Goal: Task Accomplishment & Management: Complete application form

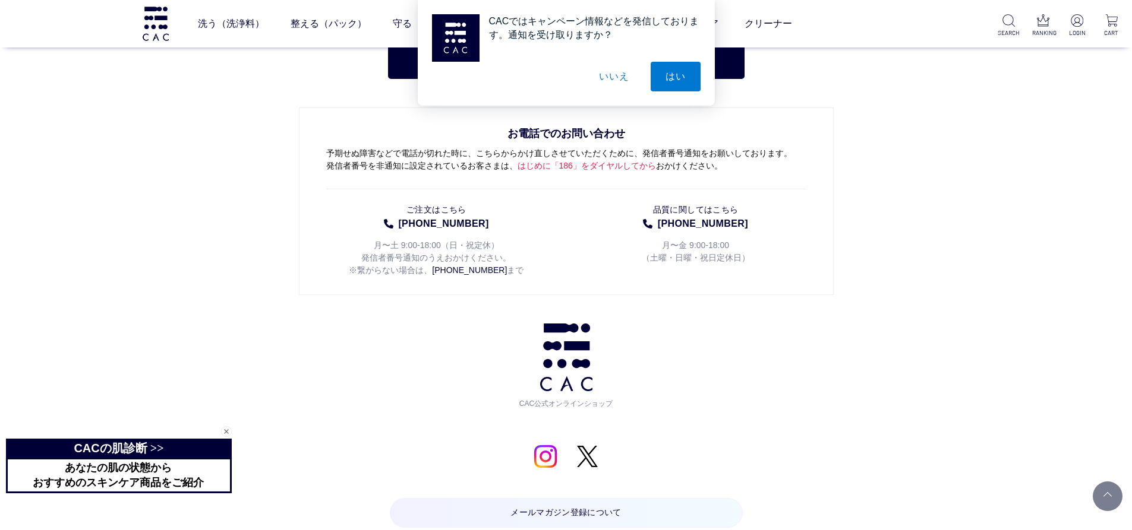
scroll to position [6283, 0]
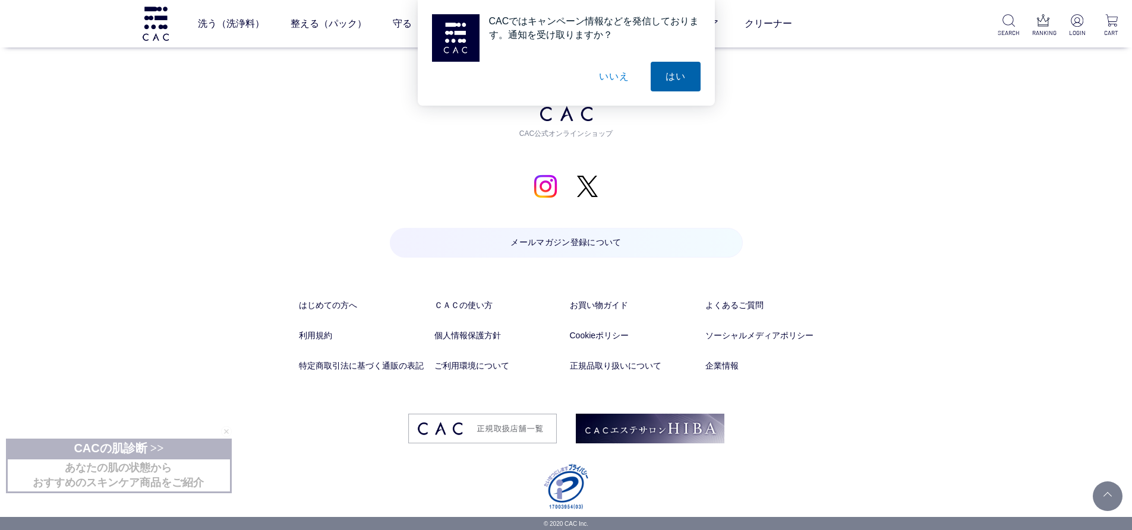
drag, startPoint x: 664, startPoint y: 75, endPoint x: 681, endPoint y: 74, distance: 17.2
click at [665, 74] on button "はい" at bounding box center [675, 77] width 50 height 30
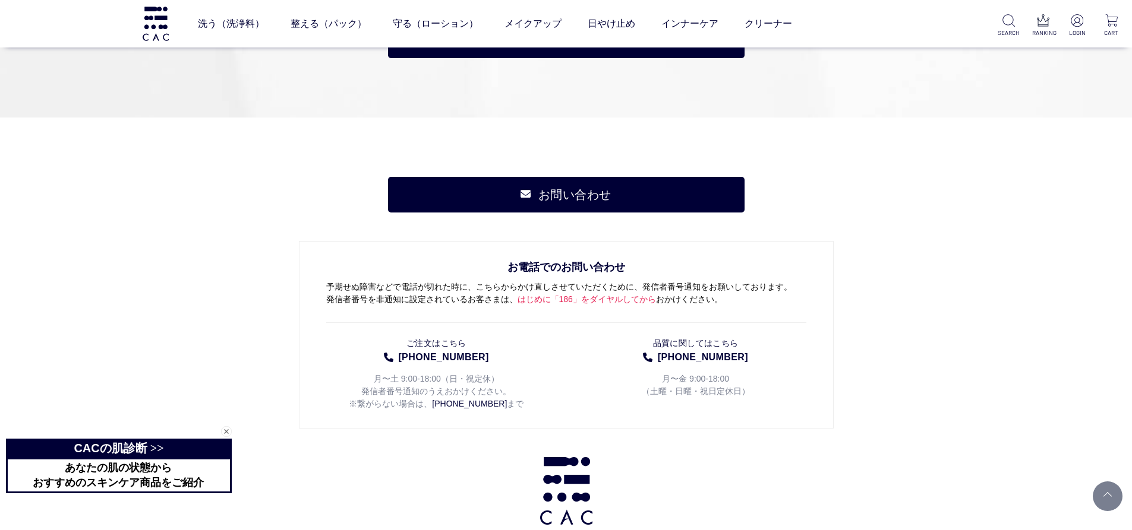
scroll to position [5847, 0]
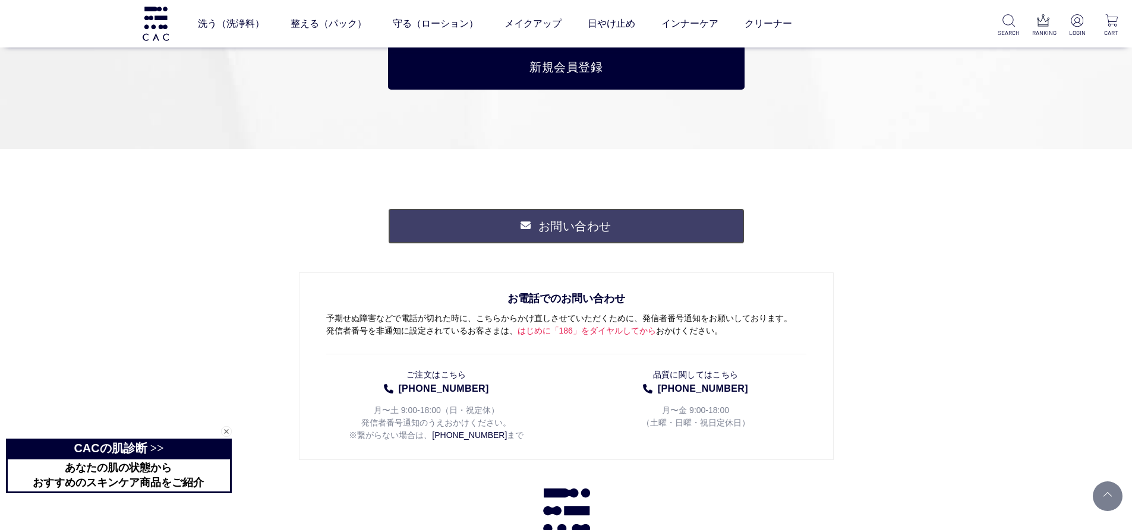
click at [607, 232] on link "お問い合わせ" at bounding box center [566, 227] width 356 height 36
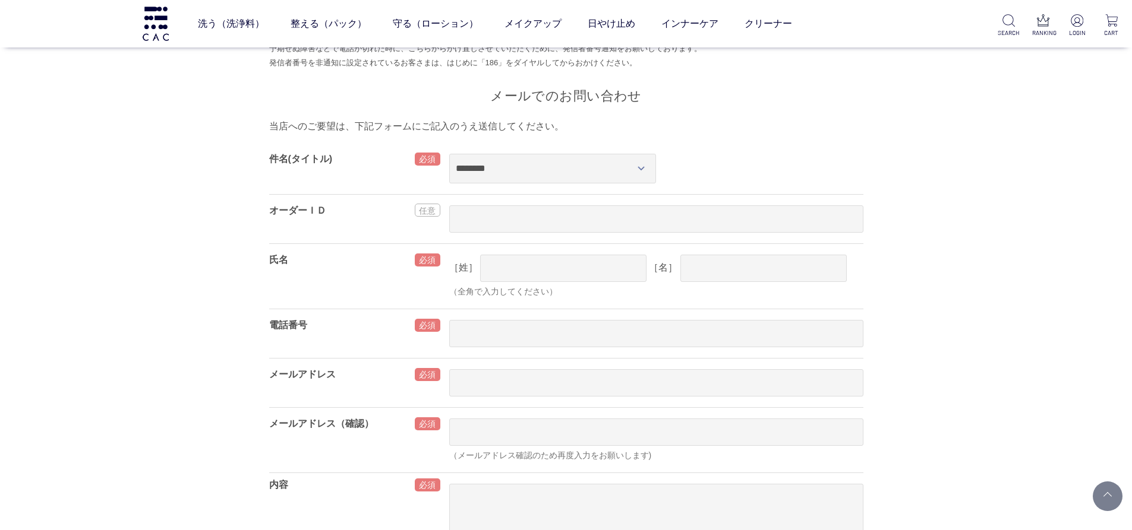
scroll to position [239, 0]
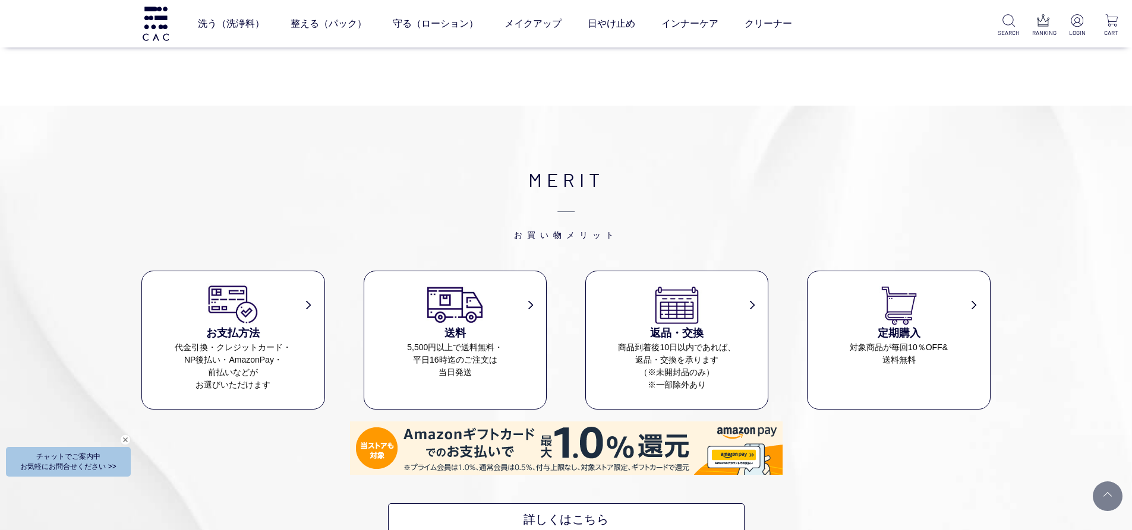
scroll to position [5308, 0]
drag, startPoint x: 1129, startPoint y: 188, endPoint x: 1140, endPoint y: 406, distance: 218.9
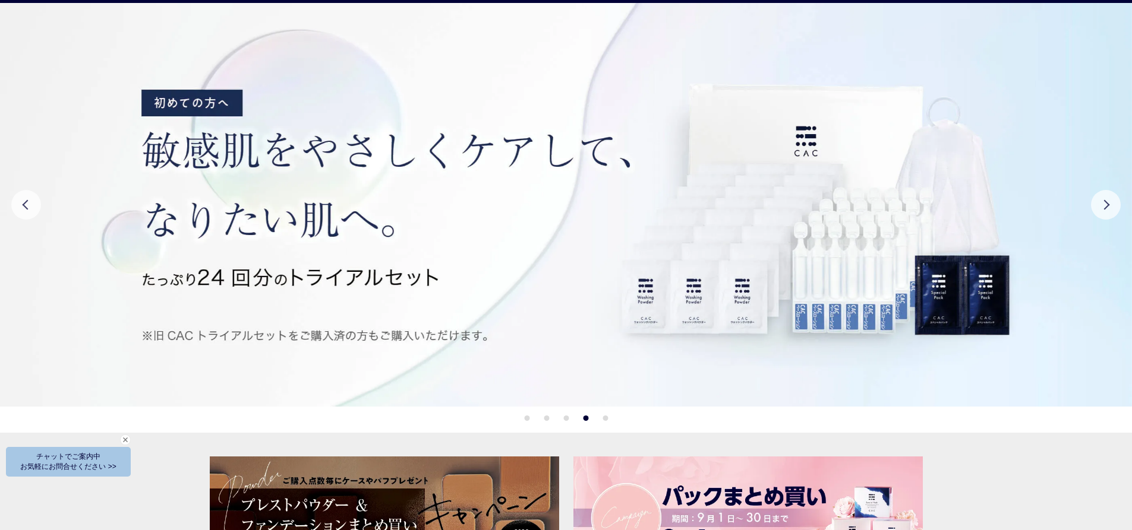
scroll to position [0, 0]
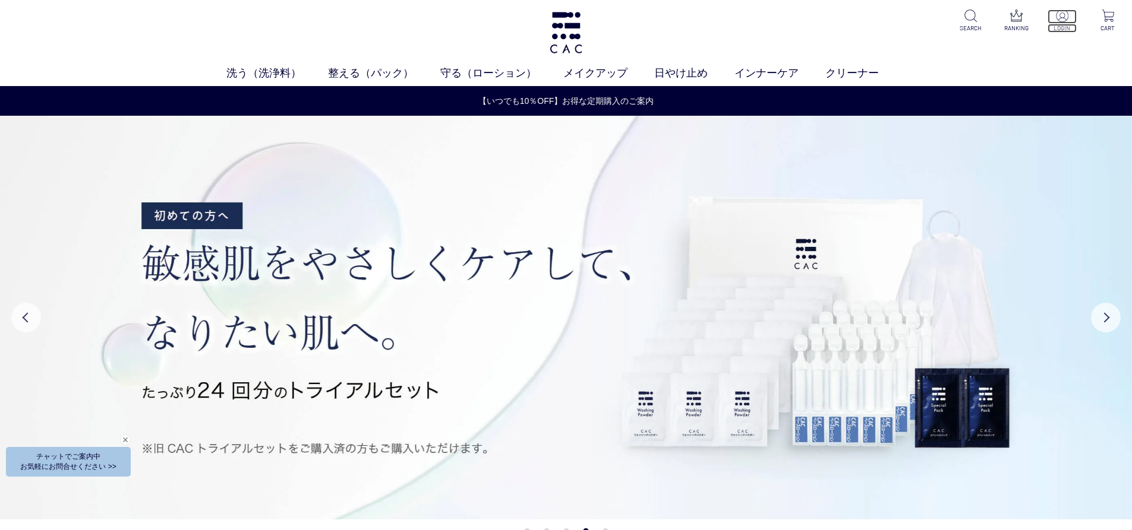
click at [1070, 18] on p at bounding box center [1061, 17] width 29 height 14
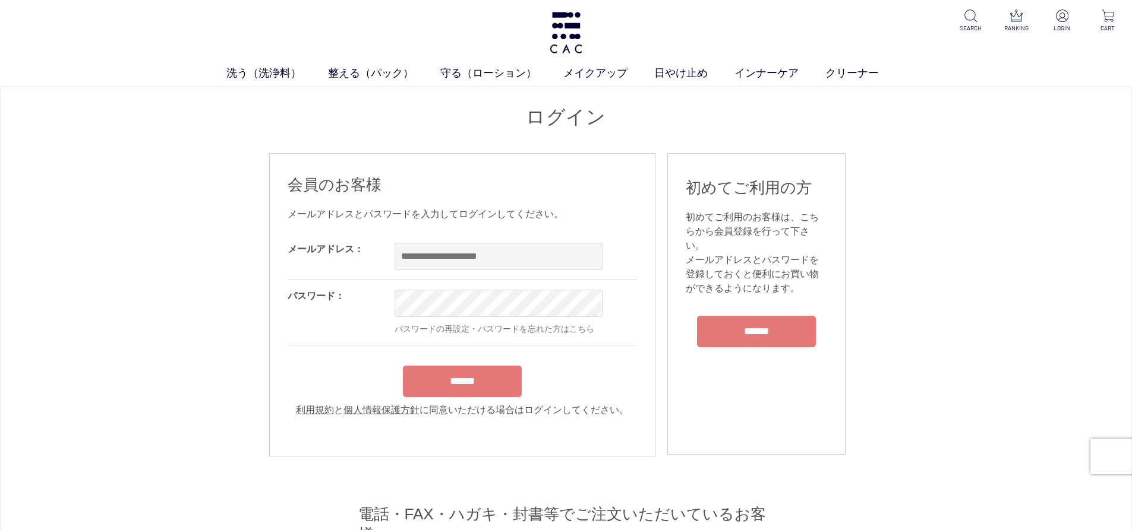
click at [792, 324] on input "******" at bounding box center [756, 331] width 119 height 31
